Goal: Task Accomplishment & Management: Use online tool/utility

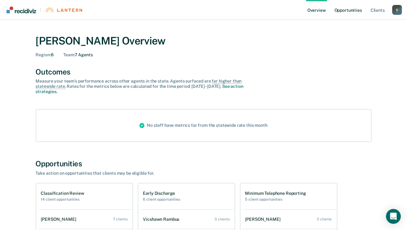
click at [341, 9] on link "Opportunities" at bounding box center [348, 10] width 30 height 20
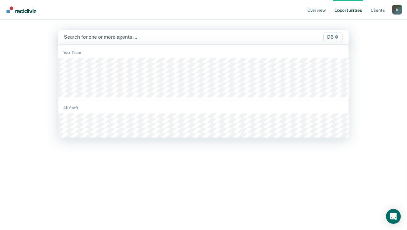
click at [147, 42] on div "Search for one or more agents … D6" at bounding box center [203, 37] width 290 height 15
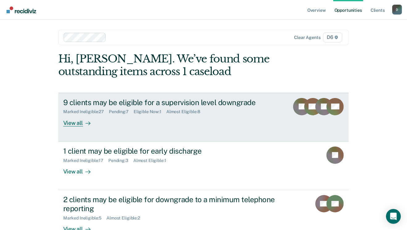
click at [72, 123] on div "View all" at bounding box center [80, 120] width 35 height 12
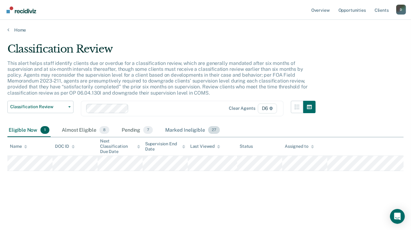
click at [173, 129] on div "Marked Ineligible 27" at bounding box center [192, 130] width 57 height 14
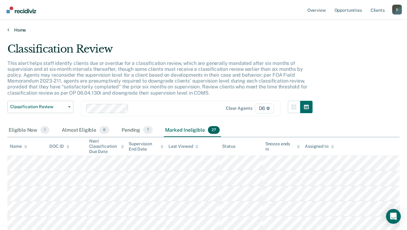
click at [20, 30] on link "Home" at bounding box center [203, 30] width 392 height 6
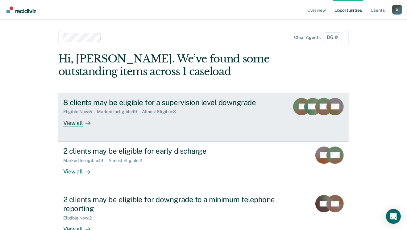
click at [83, 122] on div at bounding box center [86, 122] width 7 height 7
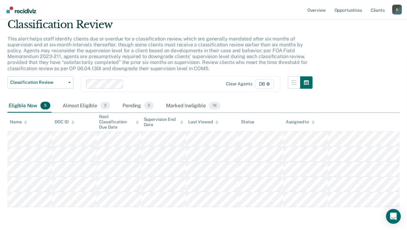
scroll to position [25, 0]
click at [177, 104] on div "Marked Ineligible 19" at bounding box center [193, 106] width 56 height 14
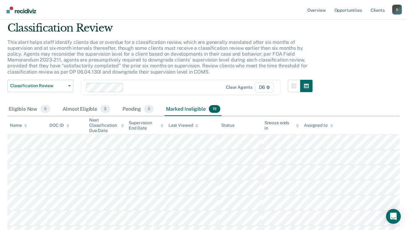
scroll to position [0, 0]
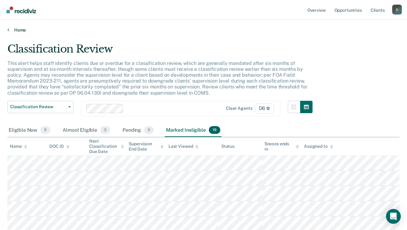
click at [7, 29] on icon at bounding box center [8, 29] width 2 height 5
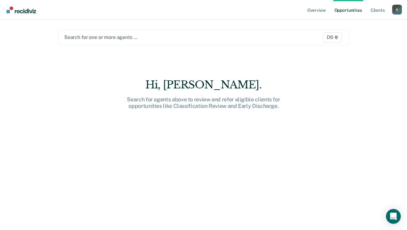
click at [93, 39] on div at bounding box center [161, 37] width 195 height 7
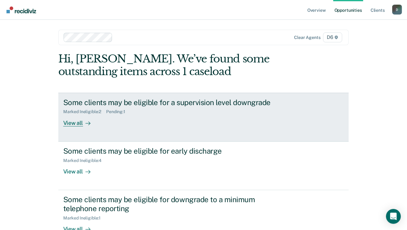
click at [75, 123] on div "View all" at bounding box center [80, 120] width 35 height 12
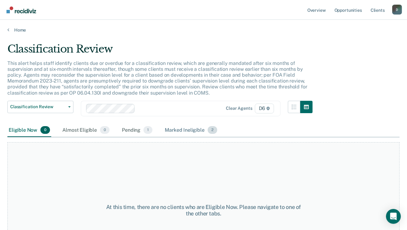
click at [173, 130] on div "Marked Ineligible 2" at bounding box center [191, 130] width 55 height 14
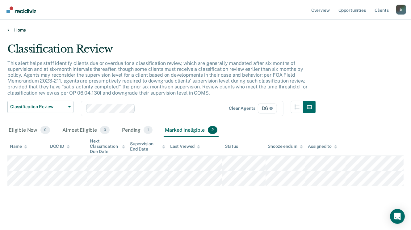
click at [25, 28] on link "Home" at bounding box center [205, 30] width 396 height 6
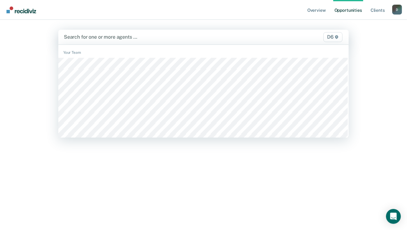
click at [105, 39] on div at bounding box center [161, 36] width 195 height 7
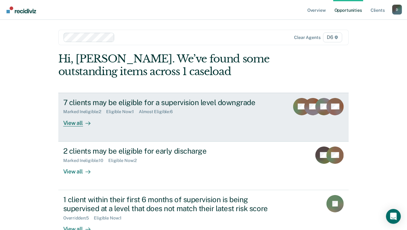
click at [73, 125] on div "View all" at bounding box center [80, 120] width 35 height 12
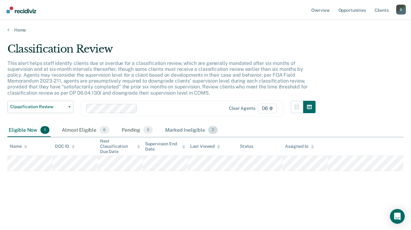
click at [169, 128] on div "Marked Ineligible 2" at bounding box center [191, 130] width 55 height 14
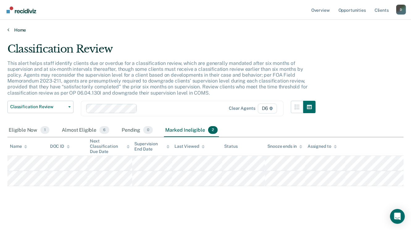
click at [19, 28] on link "Home" at bounding box center [205, 30] width 396 height 6
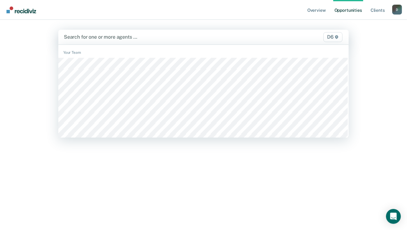
click at [105, 39] on div at bounding box center [161, 36] width 195 height 7
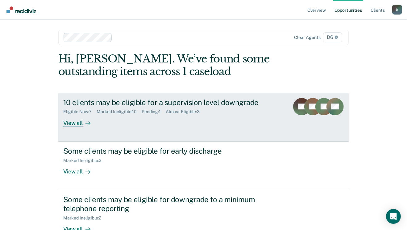
click at [75, 124] on div "View all" at bounding box center [80, 120] width 35 height 12
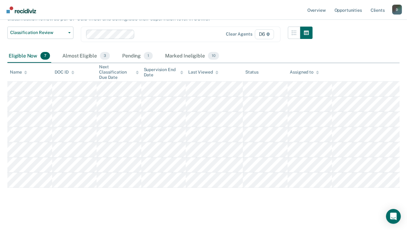
scroll to position [49, 0]
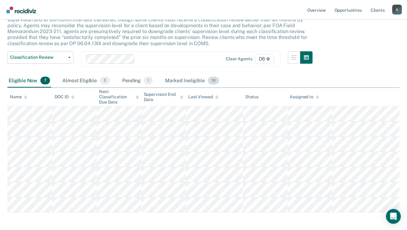
click at [173, 79] on div "Marked Ineligible 10" at bounding box center [192, 81] width 56 height 14
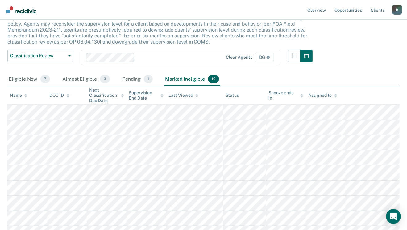
scroll to position [47, 0]
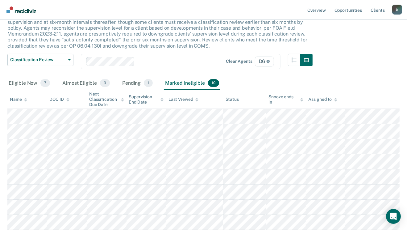
click at [136, 86] on div "Pending 1" at bounding box center [137, 84] width 33 height 14
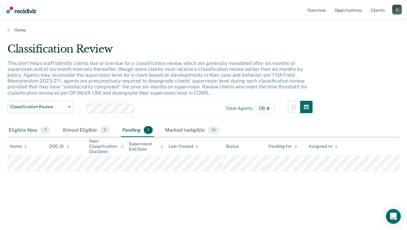
scroll to position [0, 0]
click at [85, 128] on div "Almost Eligible 3" at bounding box center [86, 130] width 50 height 14
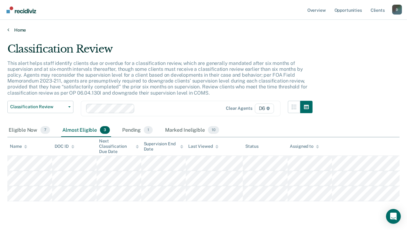
click at [10, 28] on link "Home" at bounding box center [203, 30] width 392 height 6
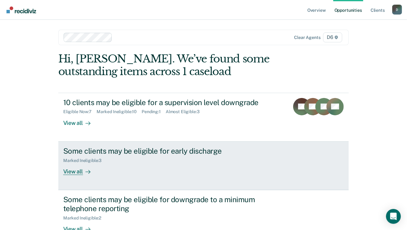
click at [78, 167] on div "View all" at bounding box center [80, 169] width 35 height 12
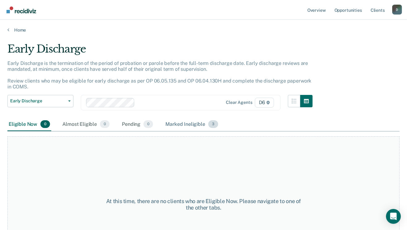
click at [184, 125] on div "Marked Ineligible 3" at bounding box center [191, 125] width 55 height 14
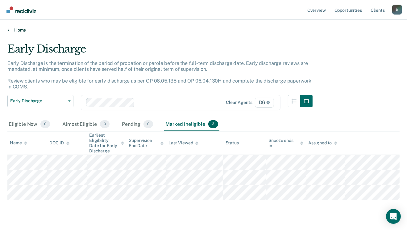
click at [14, 27] on link "Home" at bounding box center [203, 30] width 392 height 6
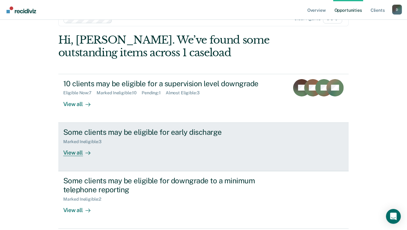
scroll to position [42, 0]
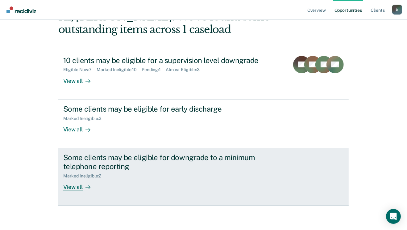
click at [74, 192] on link "Some clients may be eligible for downgrade to a minimum telephone reporting Mar…" at bounding box center [203, 176] width 290 height 57
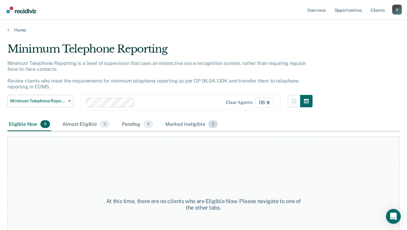
click at [185, 124] on div "Marked Ineligible 2" at bounding box center [191, 125] width 55 height 14
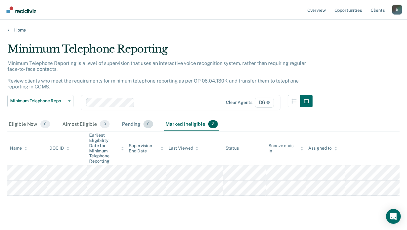
click at [135, 125] on div "Pending 0" at bounding box center [138, 125] width 34 height 14
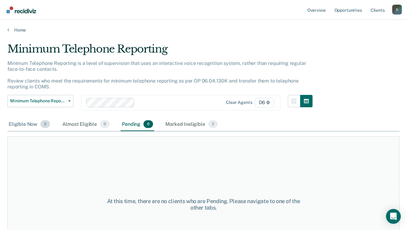
click at [33, 124] on div "Eligible Now 0" at bounding box center [29, 125] width 44 height 14
click at [19, 25] on div "Home" at bounding box center [203, 26] width 407 height 13
click at [17, 28] on link "Home" at bounding box center [203, 30] width 392 height 6
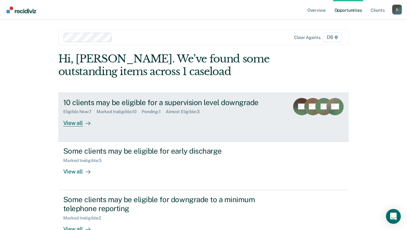
click at [83, 123] on div at bounding box center [86, 122] width 7 height 7
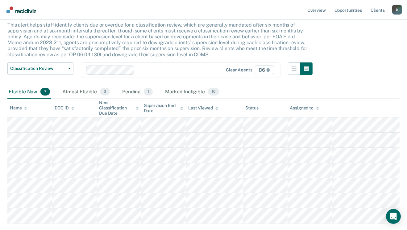
scroll to position [49, 0]
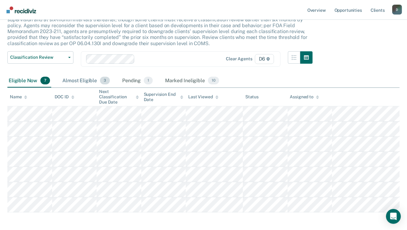
click at [89, 80] on div "Almost Eligible 3" at bounding box center [86, 81] width 50 height 14
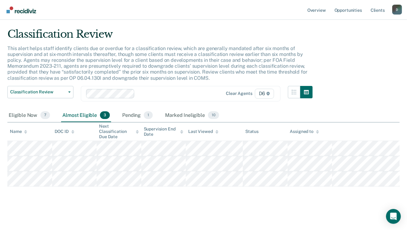
click at [142, 116] on div "Pending 1" at bounding box center [137, 116] width 33 height 14
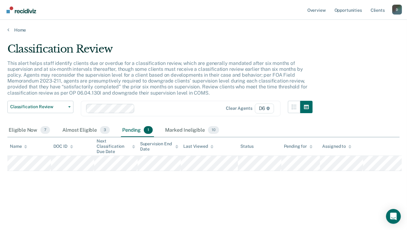
scroll to position [0, 0]
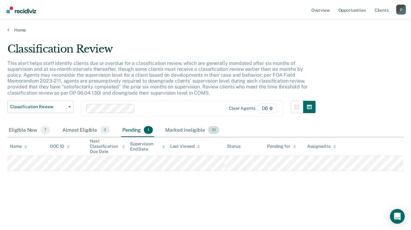
click at [178, 128] on div "Marked Ineligible 10" at bounding box center [192, 130] width 56 height 14
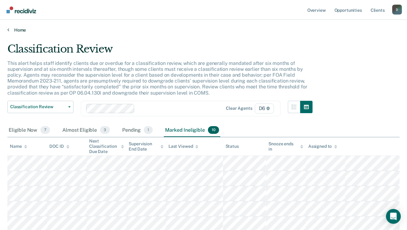
click at [18, 30] on link "Home" at bounding box center [203, 30] width 392 height 6
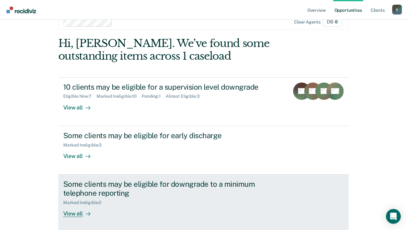
scroll to position [42, 0]
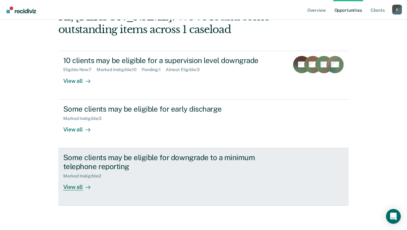
click at [83, 184] on div at bounding box center [86, 186] width 7 height 7
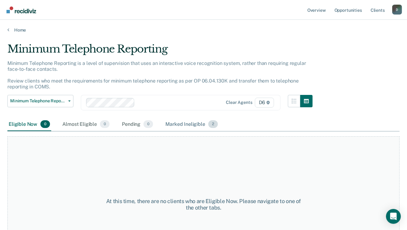
click at [178, 123] on div "Marked Ineligible 2" at bounding box center [191, 125] width 55 height 14
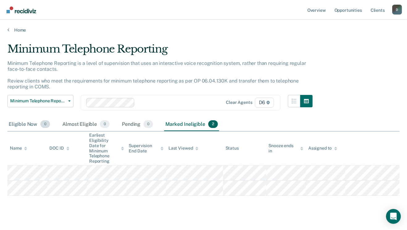
click at [45, 125] on span "0" at bounding box center [45, 124] width 10 height 8
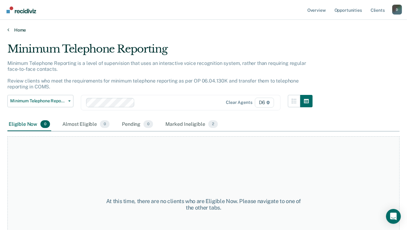
click at [20, 30] on link "Home" at bounding box center [203, 30] width 392 height 6
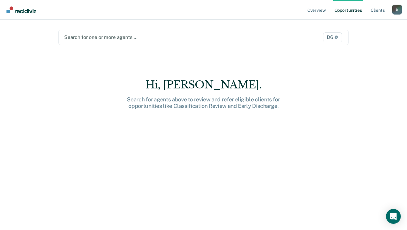
click at [103, 37] on div at bounding box center [161, 37] width 195 height 7
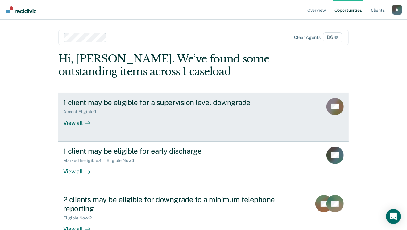
click at [75, 122] on div "View all" at bounding box center [80, 120] width 35 height 12
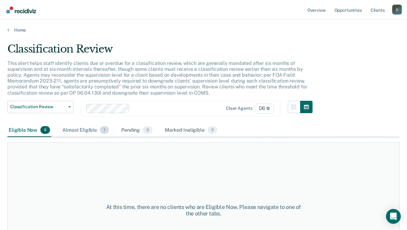
click at [93, 132] on div "Almost Eligible 1" at bounding box center [85, 130] width 49 height 14
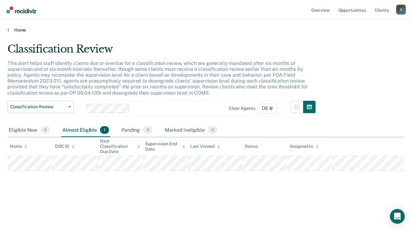
click at [12, 30] on link "Home" at bounding box center [205, 30] width 396 height 6
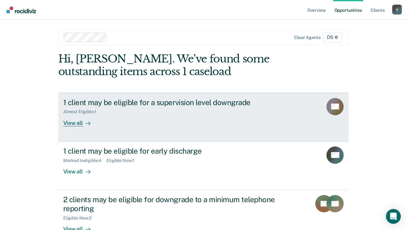
click at [65, 124] on div "View all" at bounding box center [80, 120] width 35 height 12
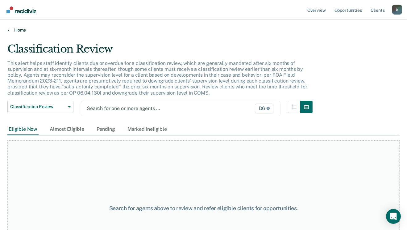
click at [15, 29] on link "Home" at bounding box center [203, 30] width 392 height 6
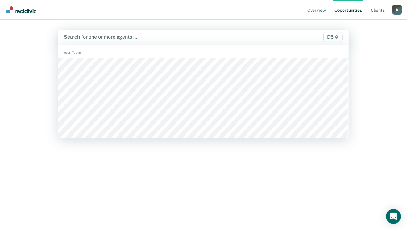
click at [112, 43] on div "Search for one or more agents … D6" at bounding box center [203, 37] width 290 height 15
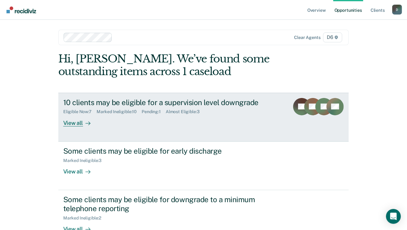
click at [78, 122] on div "View all" at bounding box center [80, 120] width 35 height 12
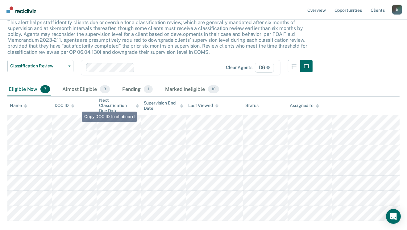
scroll to position [49, 0]
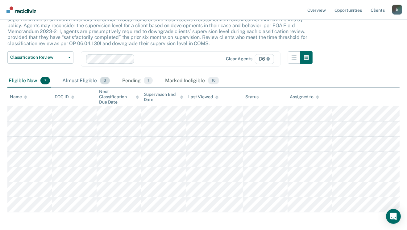
click at [86, 83] on div "Almost Eligible 3" at bounding box center [86, 81] width 50 height 14
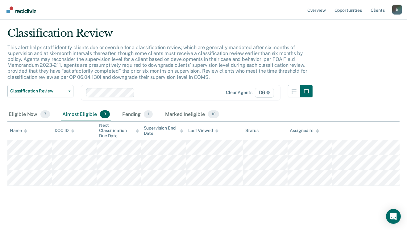
scroll to position [15, 0]
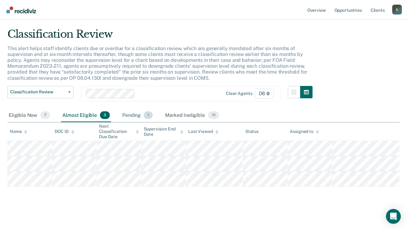
click at [130, 113] on div "Pending 1" at bounding box center [137, 116] width 33 height 14
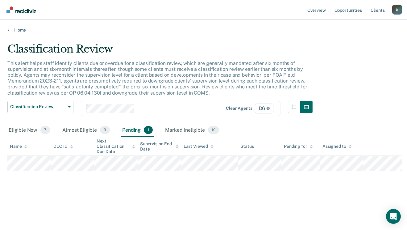
scroll to position [0, 0]
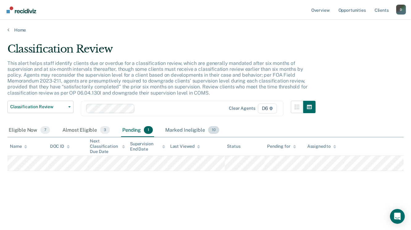
click at [180, 133] on div "Marked Ineligible 10" at bounding box center [192, 130] width 56 height 14
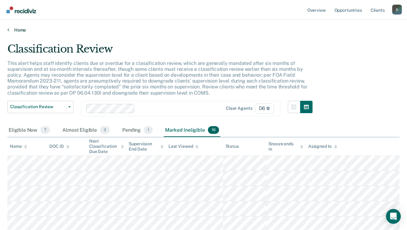
click at [14, 30] on link "Home" at bounding box center [203, 30] width 392 height 6
